Goal: Entertainment & Leisure: Consume media (video, audio)

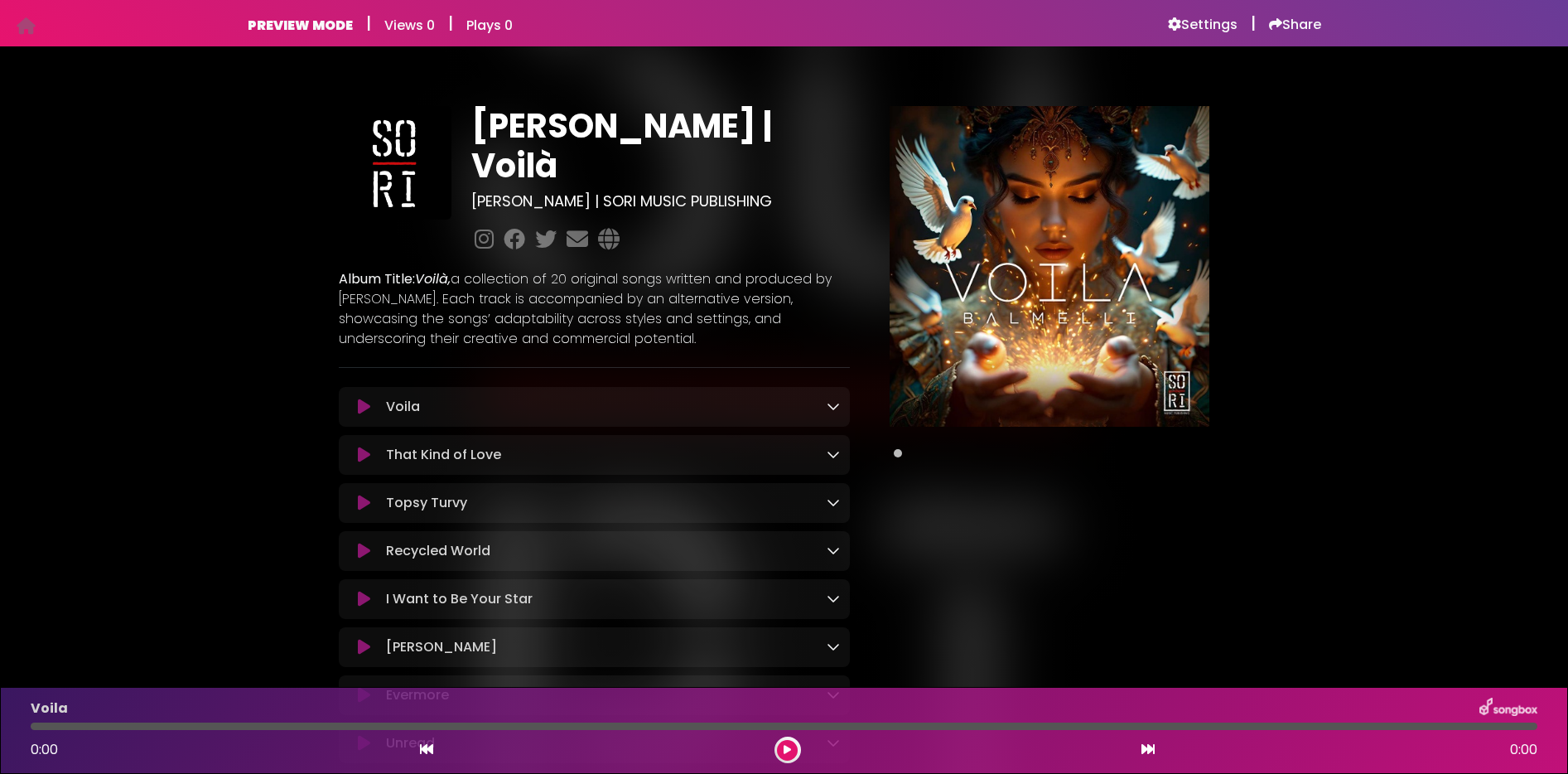
click at [359, 398] on icon at bounding box center [363, 407] width 12 height 17
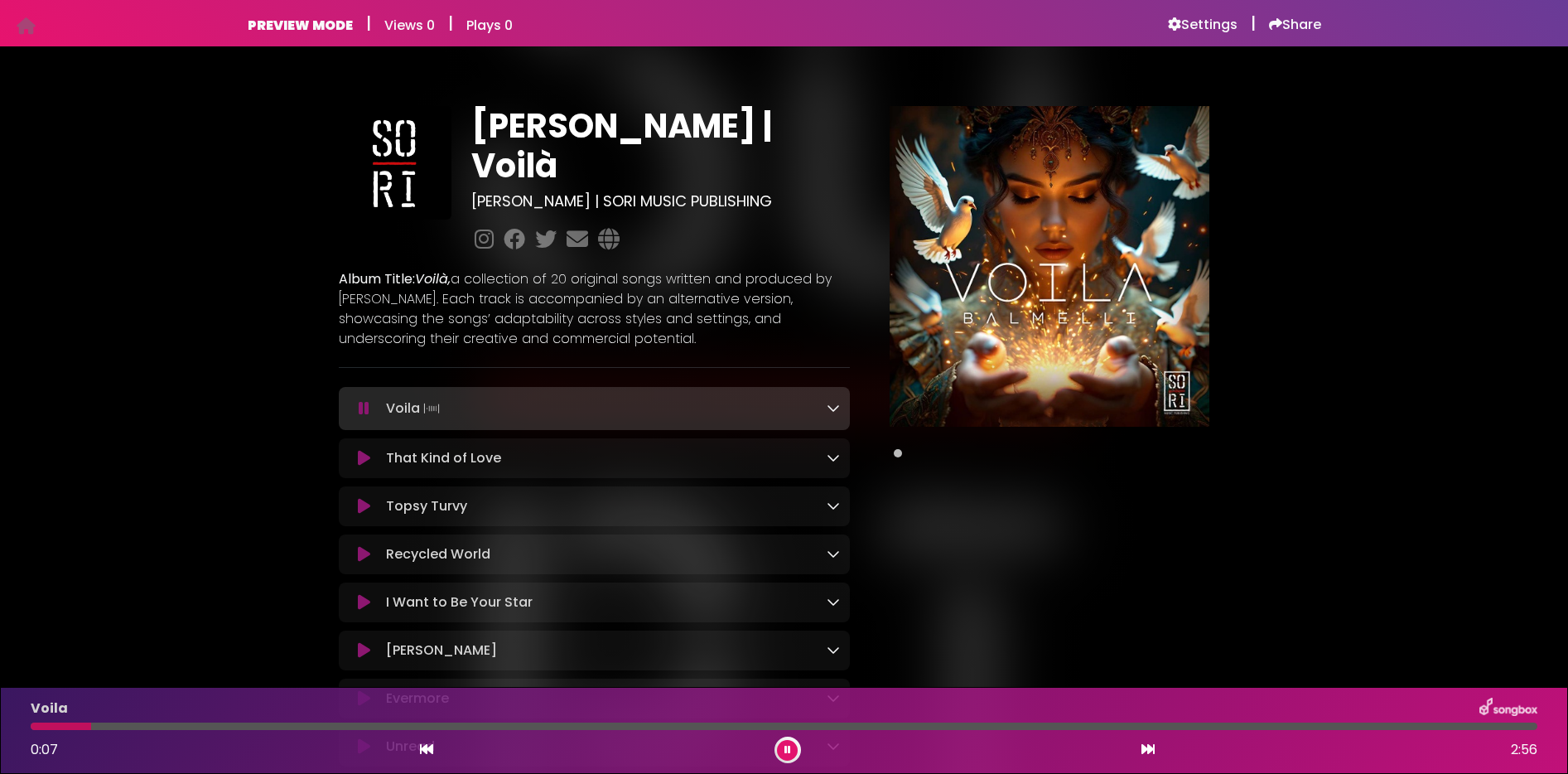
click at [363, 400] on icon at bounding box center [363, 409] width 10 height 17
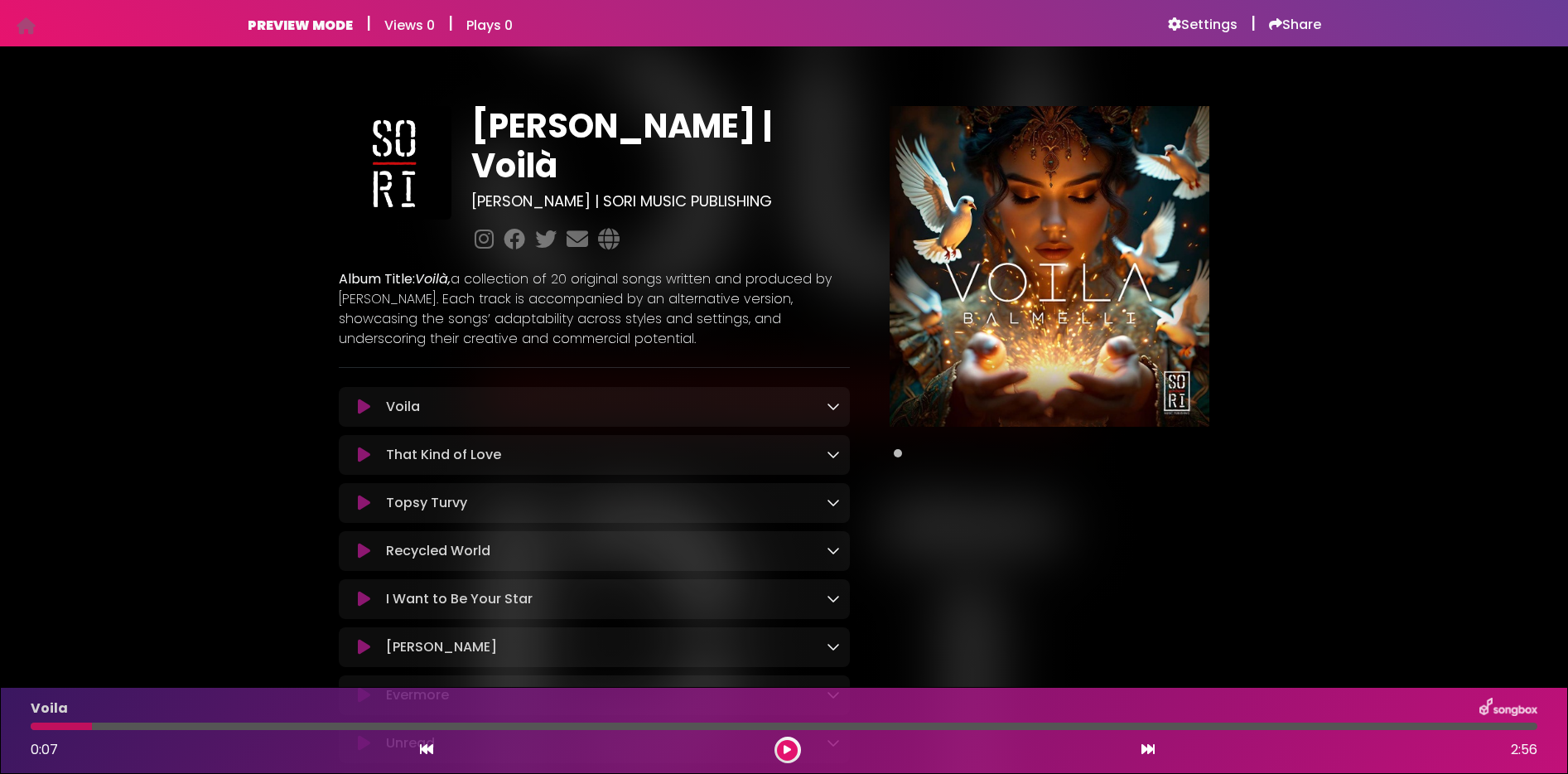
click at [362, 398] on icon at bounding box center [363, 407] width 12 height 17
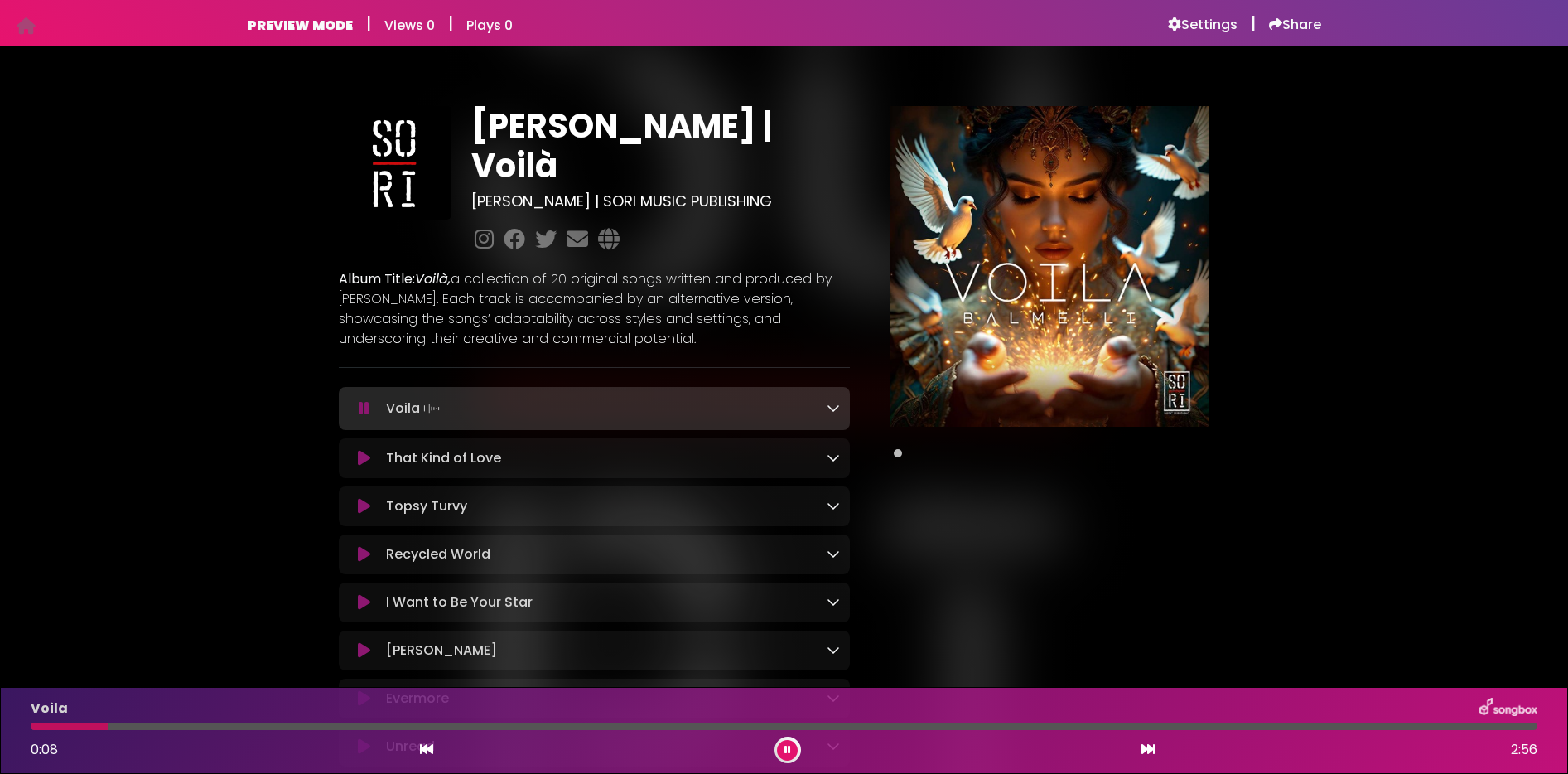
click at [833, 401] on icon at bounding box center [833, 408] width 13 height 13
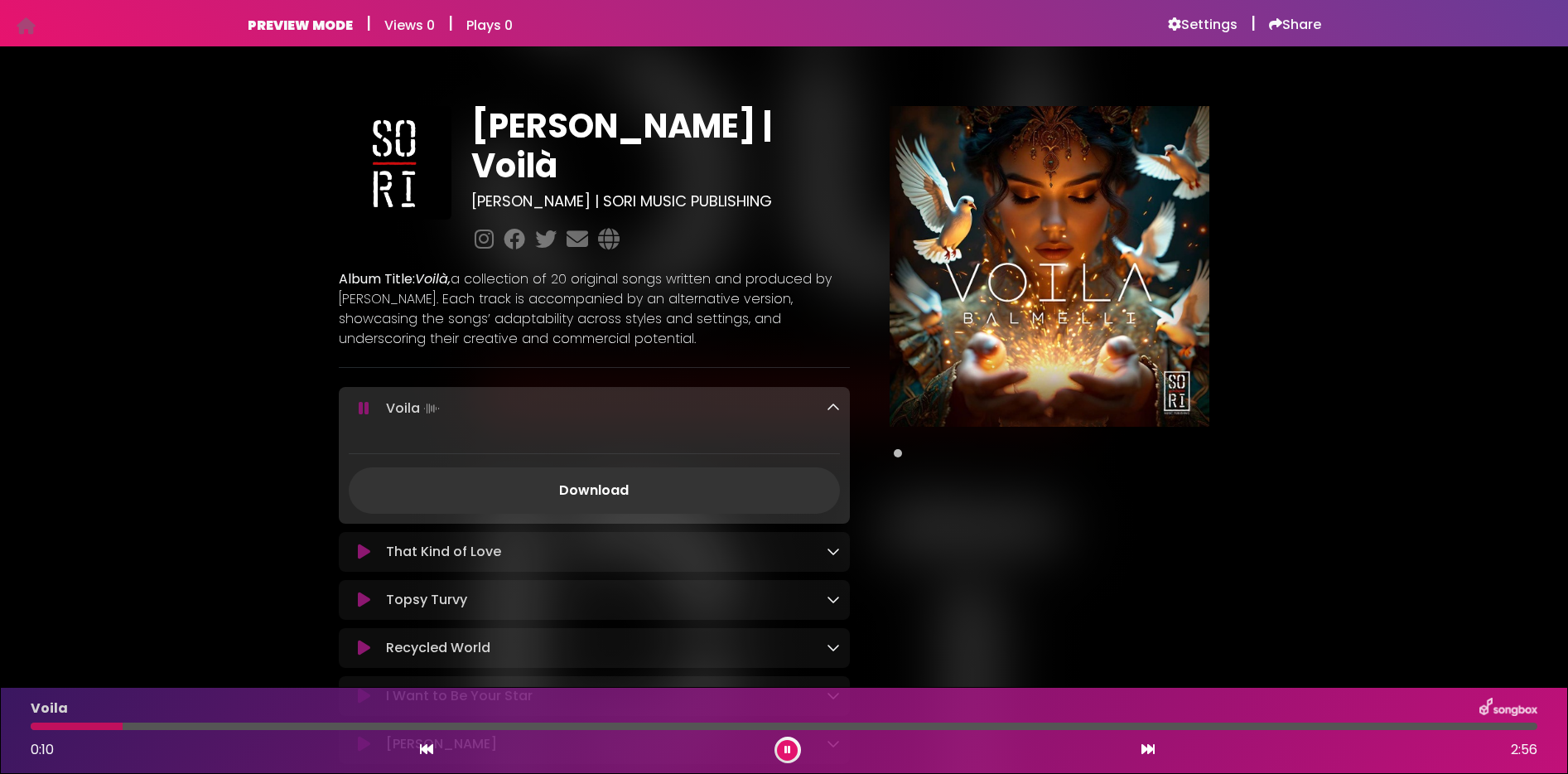
click at [836, 401] on icon at bounding box center [833, 408] width 13 height 13
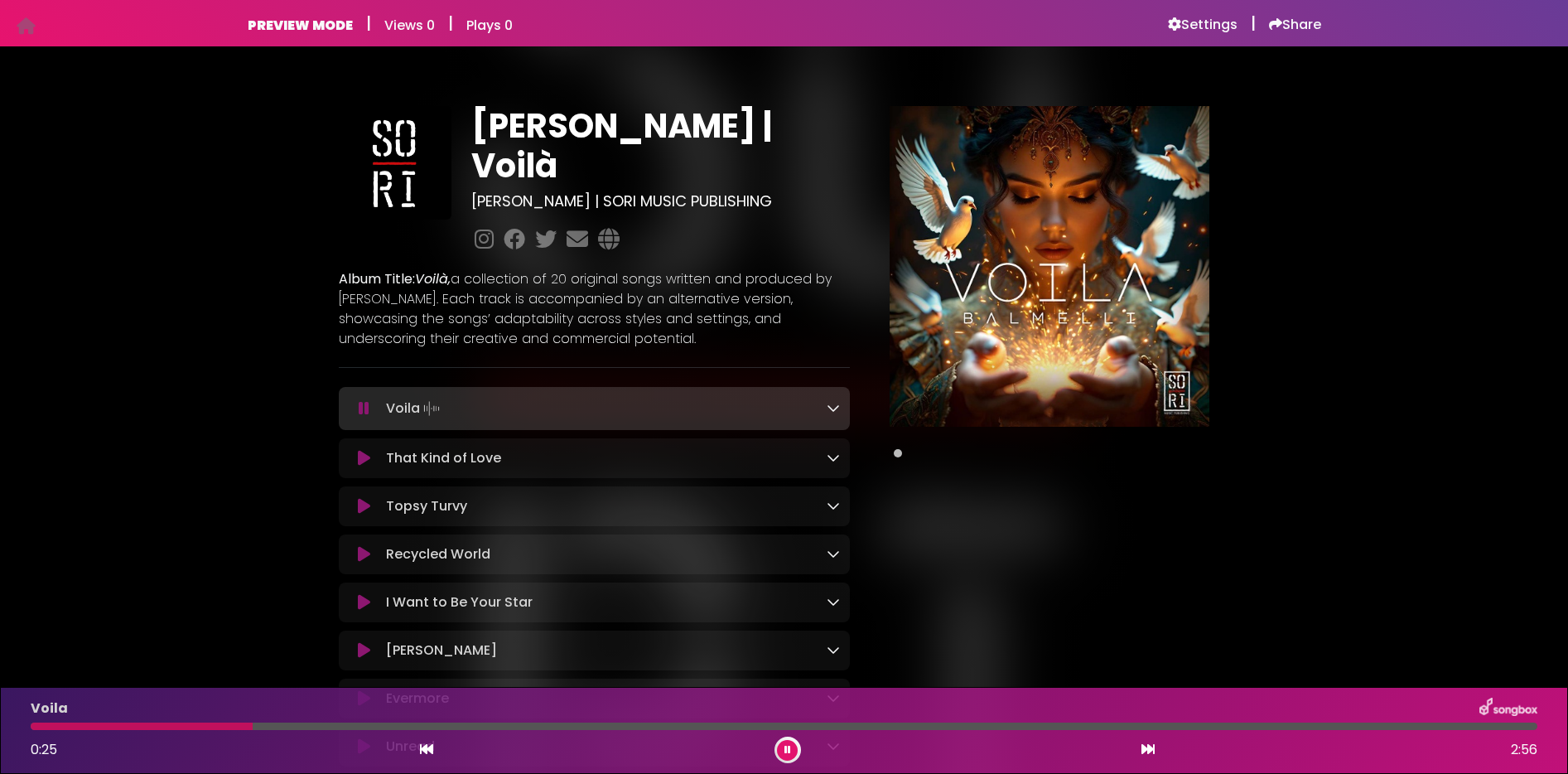
click at [897, 454] on span at bounding box center [897, 453] width 8 height 8
click at [898, 452] on span at bounding box center [897, 453] width 8 height 8
click at [921, 450] on div at bounding box center [1049, 453] width 320 height 20
click at [922, 415] on img at bounding box center [1049, 265] width 320 height 320
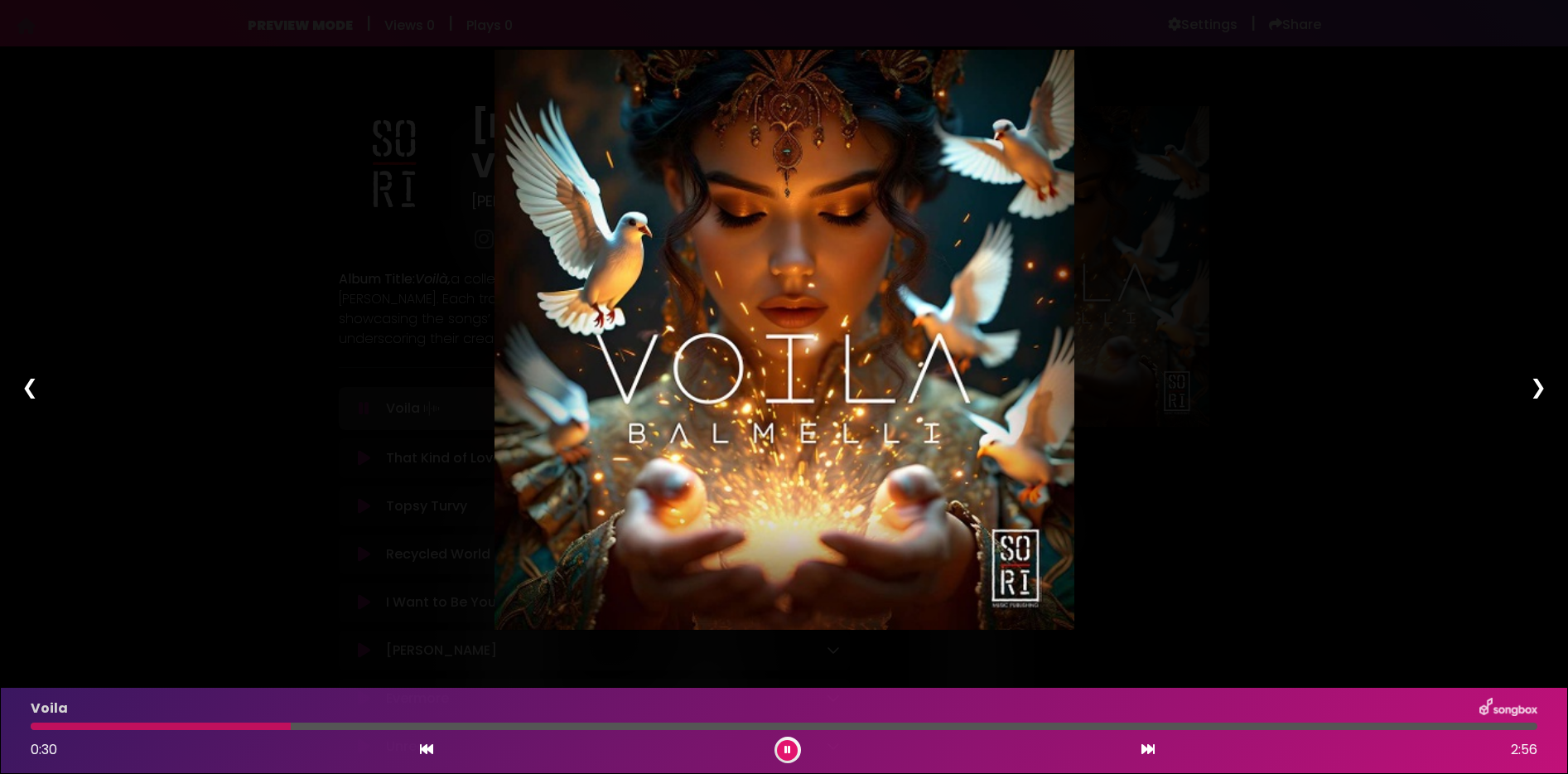
click at [1536, 391] on div "❯" at bounding box center [1539, 387] width 43 height 57
click at [24, 384] on div "❮" at bounding box center [30, 387] width 43 height 57
click at [69, 61] on div "Pause Play % buffered 00:00 00:00 00:00 Exit fullscreen Enter fullscreen Play ❮…" at bounding box center [784, 387] width 1568 height 774
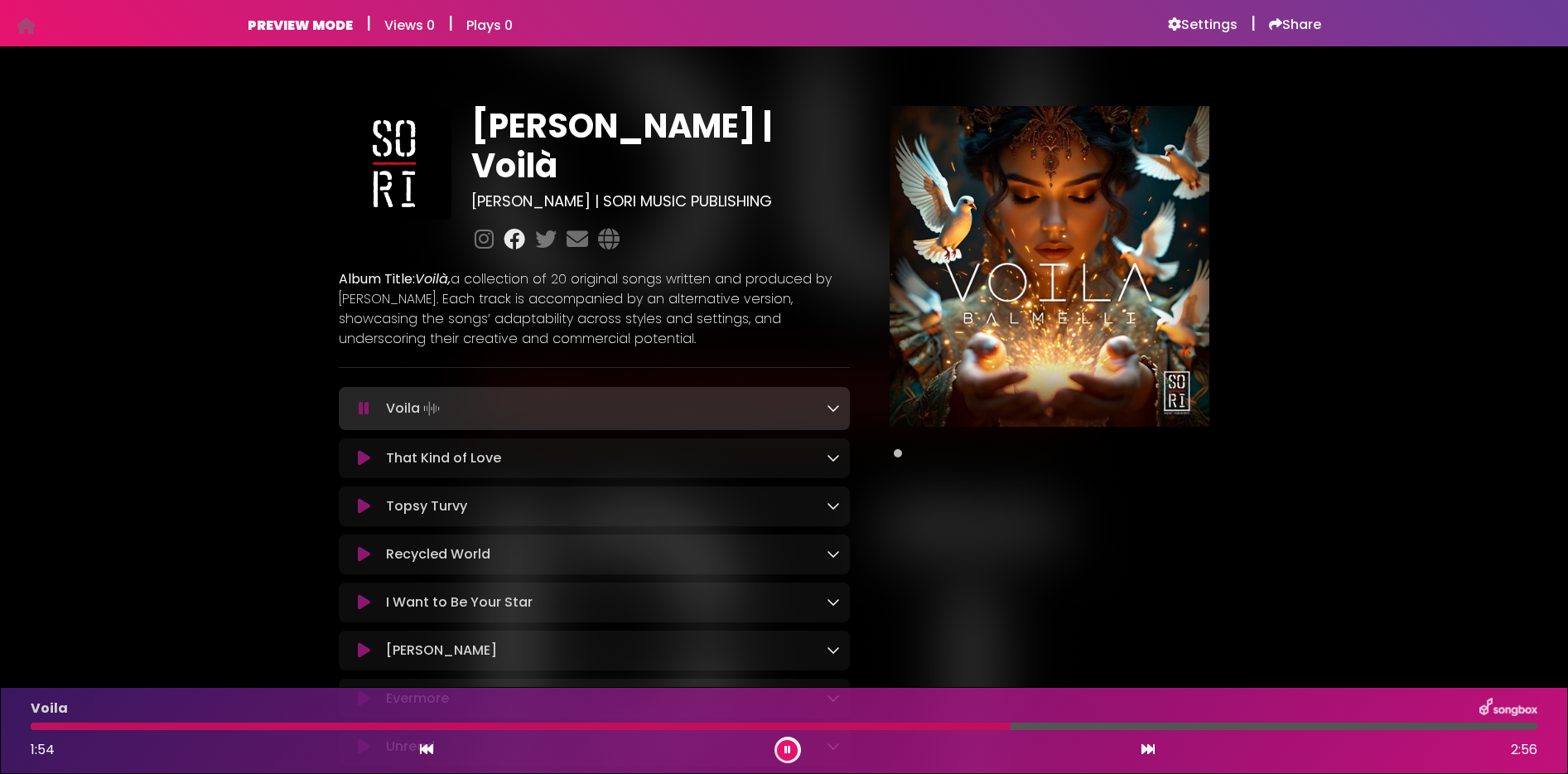
click at [516, 227] on icon at bounding box center [514, 238] width 28 height 22
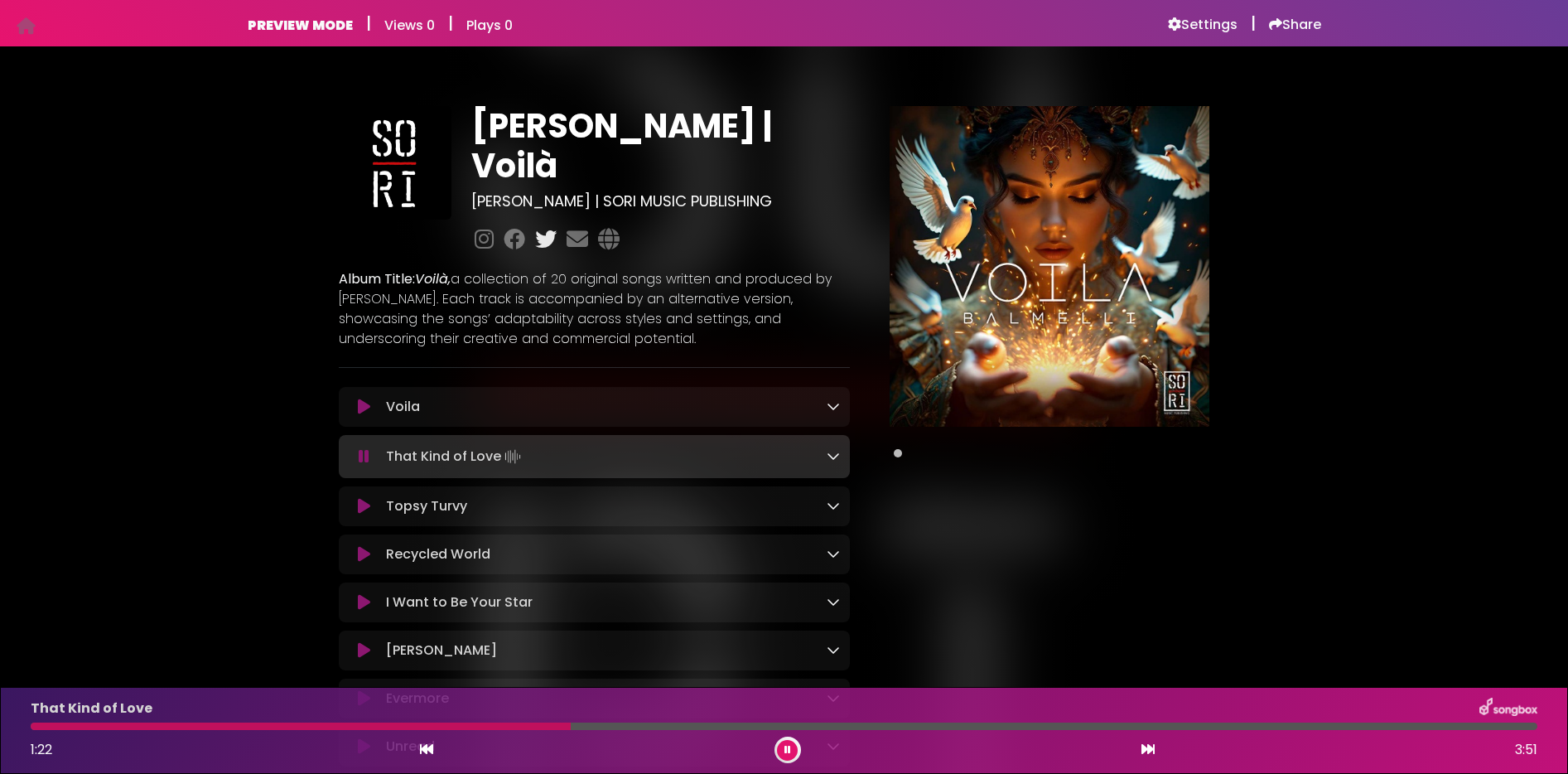
click at [551, 227] on icon at bounding box center [546, 238] width 28 height 22
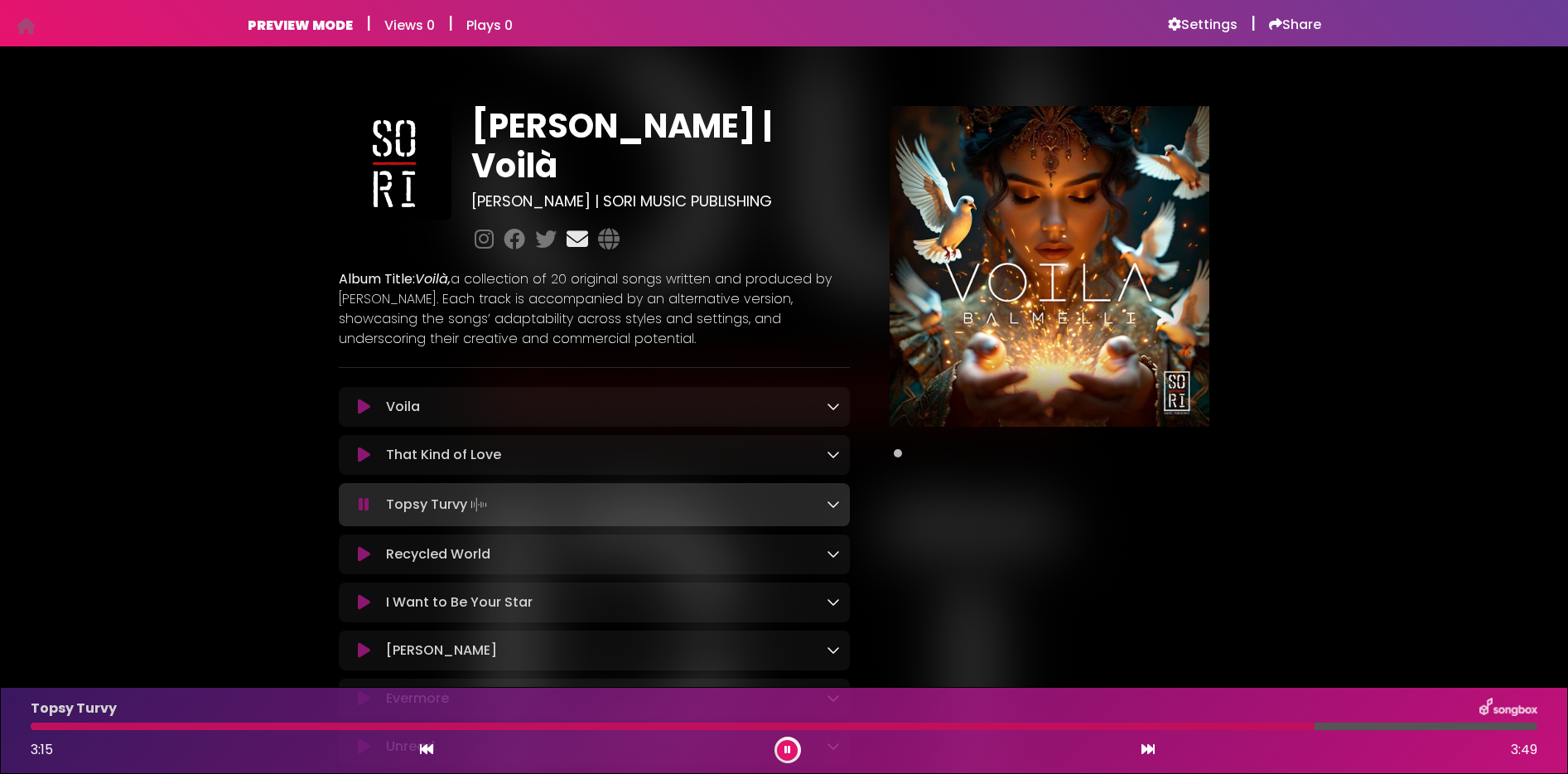
click at [574, 227] on icon at bounding box center [577, 238] width 28 height 22
click at [609, 227] on icon at bounding box center [609, 238] width 28 height 22
